Goal: Information Seeking & Learning: Learn about a topic

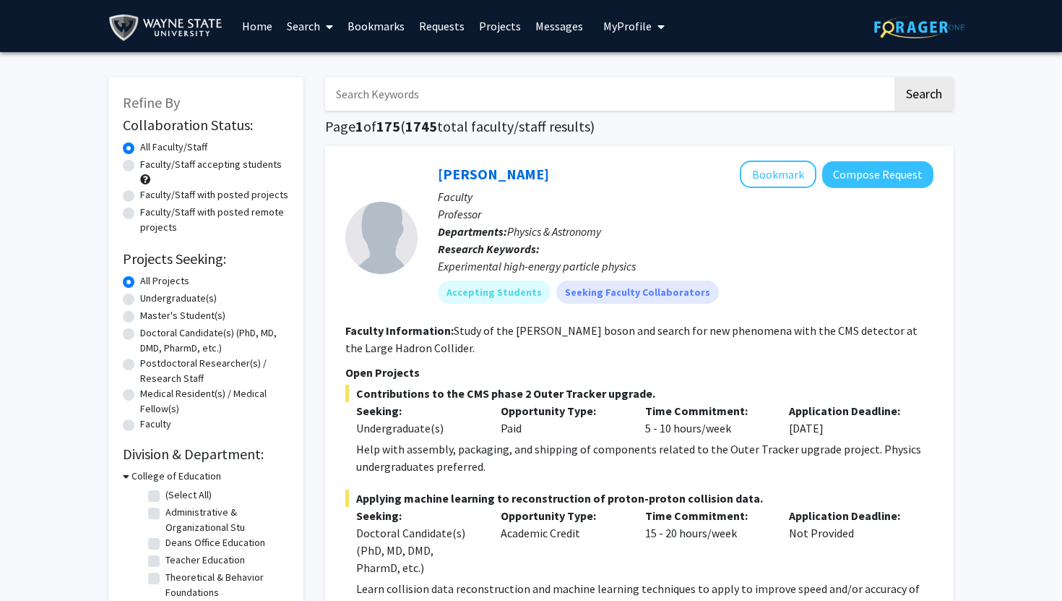
click at [140, 298] on label "Undergraduate(s)" at bounding box center [178, 298] width 77 height 15
click at [140, 298] on input "Undergraduate(s)" at bounding box center [144, 295] width 9 height 9
radio input "true"
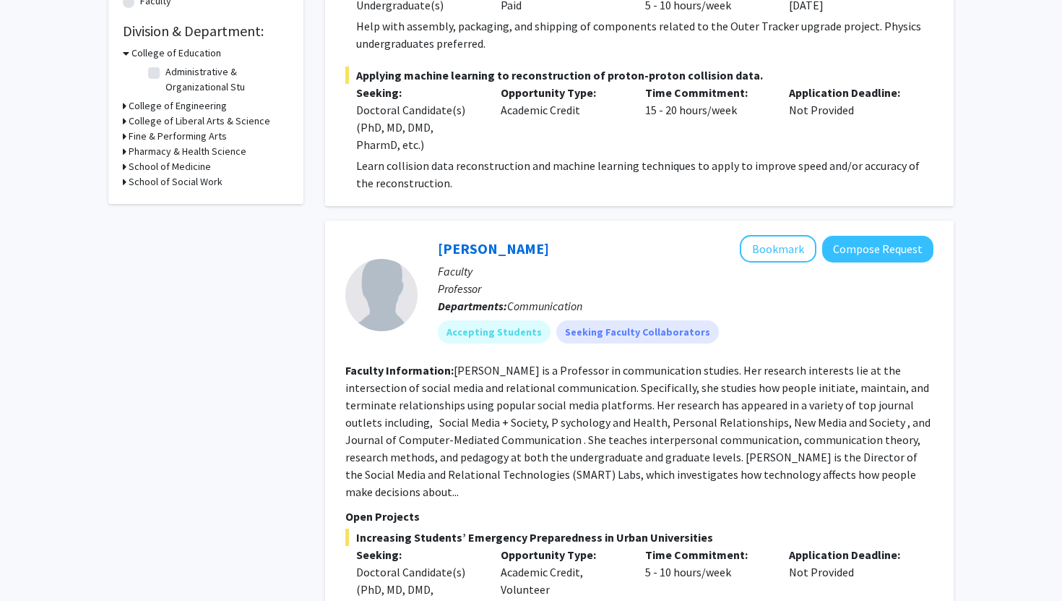
scroll to position [427, 0]
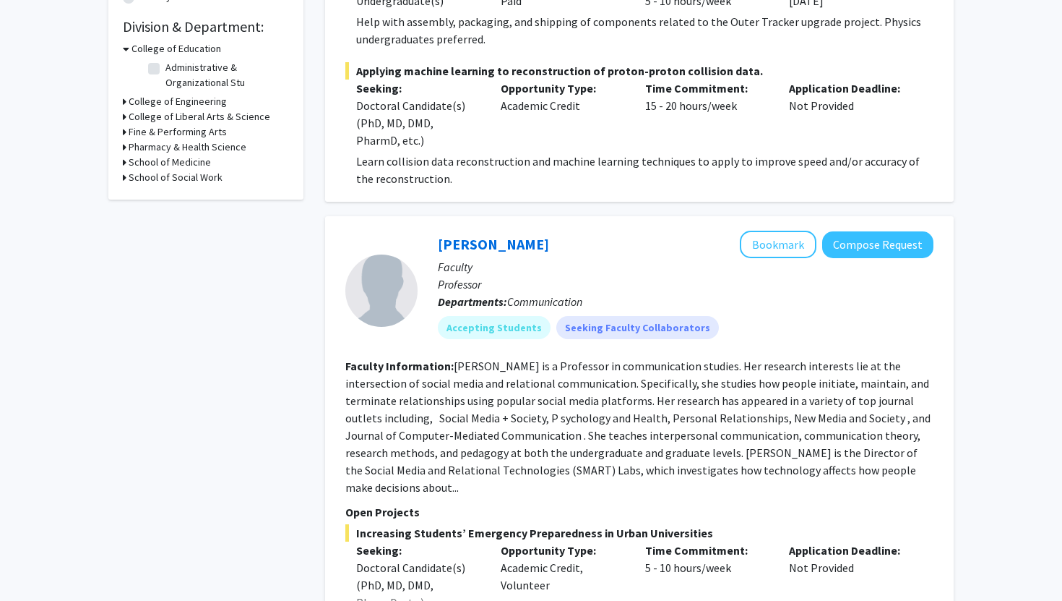
click at [182, 119] on h3 "College of Liberal Arts & Science" at bounding box center [200, 116] width 142 height 15
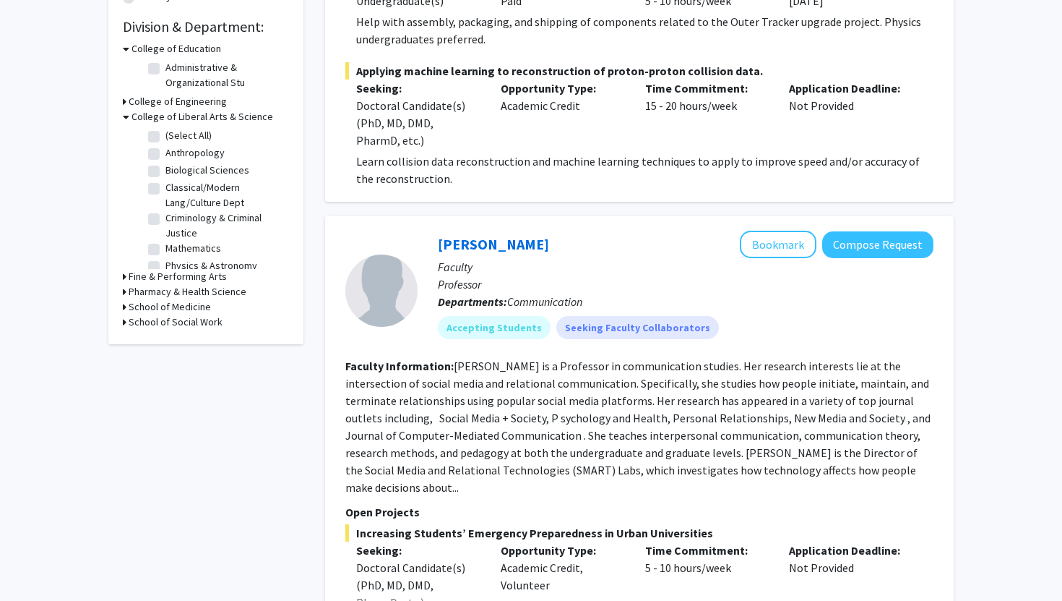
click at [165, 170] on label "Biological Sciences" at bounding box center [207, 170] width 84 height 15
click at [165, 170] on input "Biological Sciences" at bounding box center [169, 167] width 9 height 9
checkbox input "true"
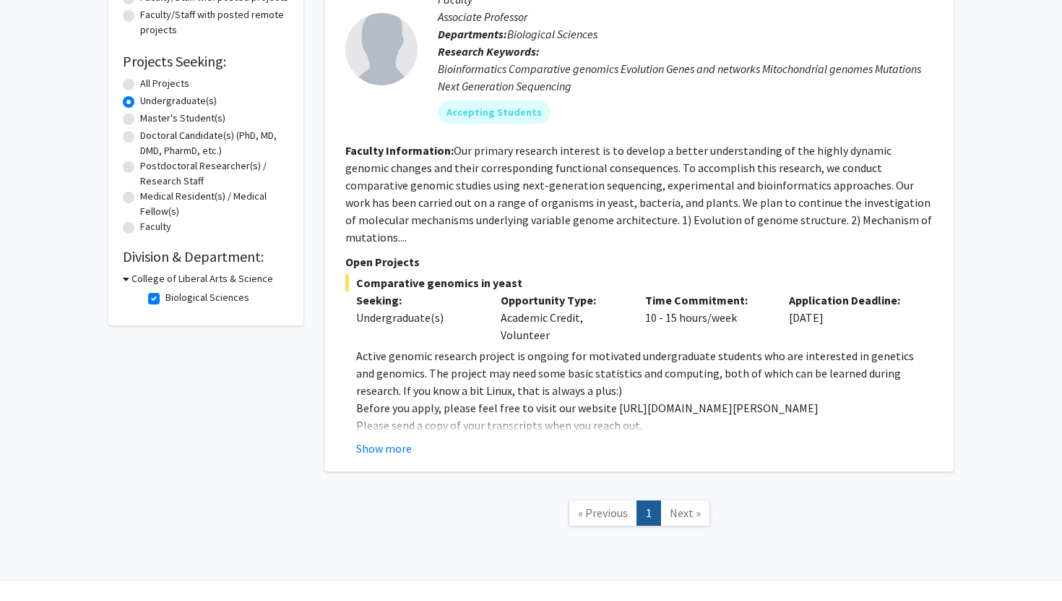
scroll to position [210, 0]
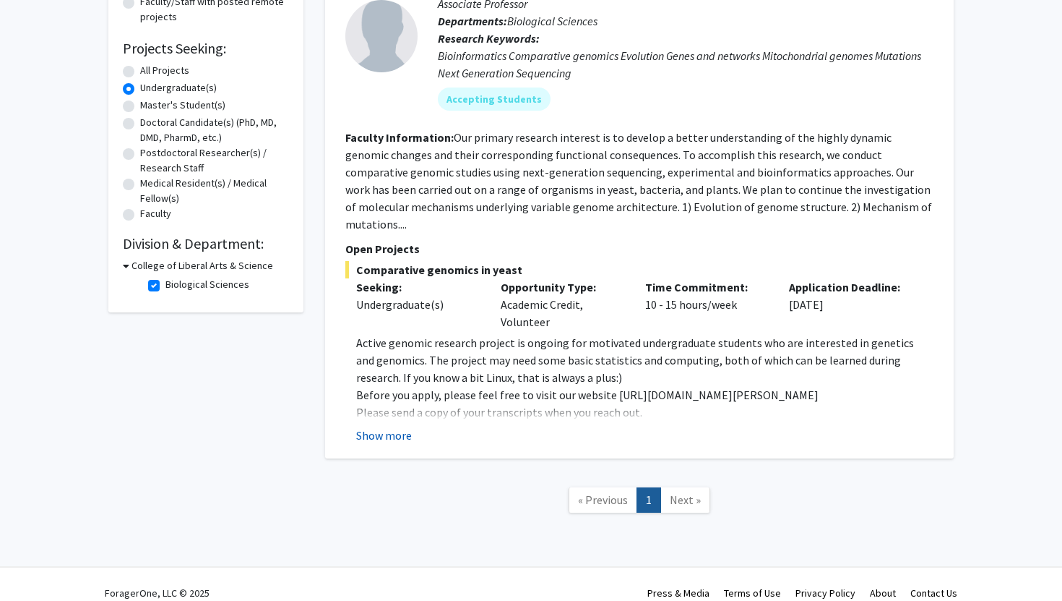
click at [380, 426] on button "Show more" at bounding box center [384, 434] width 56 height 17
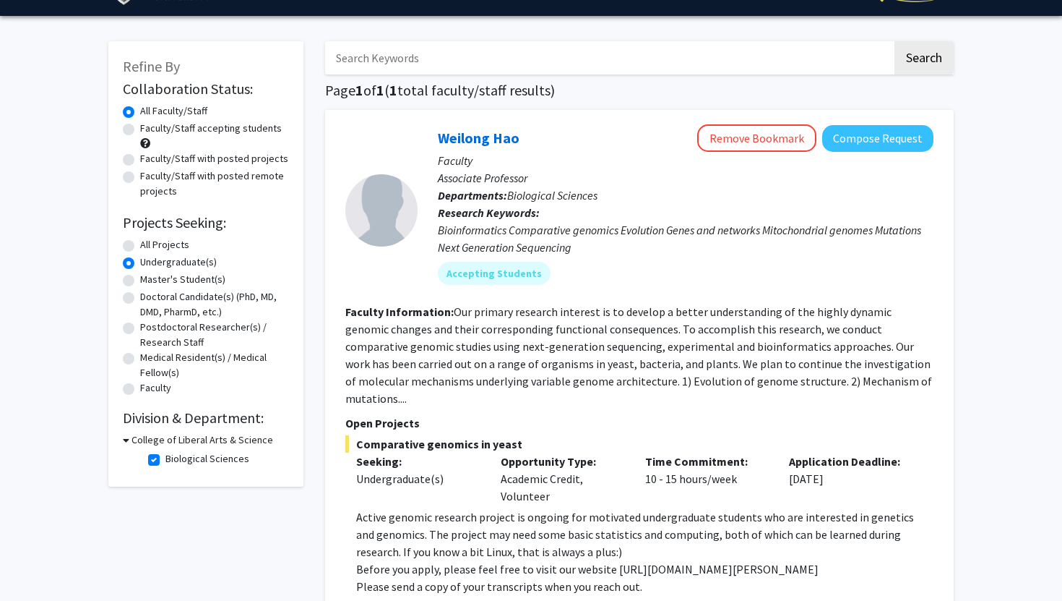
scroll to position [0, 0]
